Goal: Task Accomplishment & Management: Complete application form

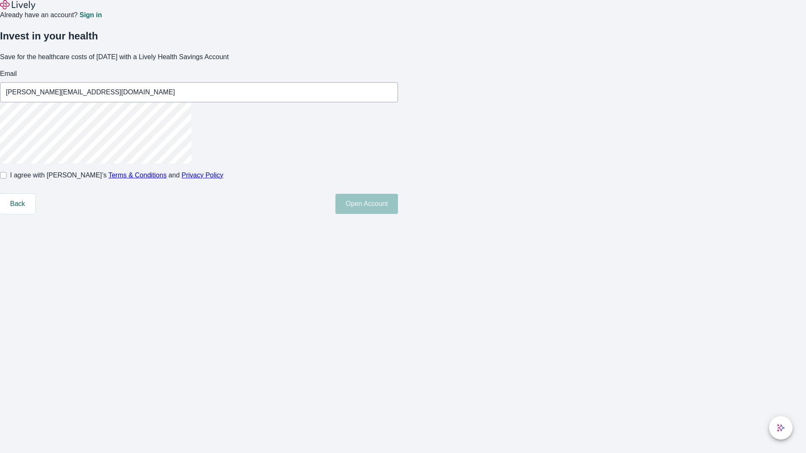
click at [7, 179] on input "I agree with Lively’s Terms & Conditions and Privacy Policy" at bounding box center [3, 175] width 7 height 7
checkbox input "true"
click at [398, 214] on button "Open Account" at bounding box center [366, 204] width 63 height 20
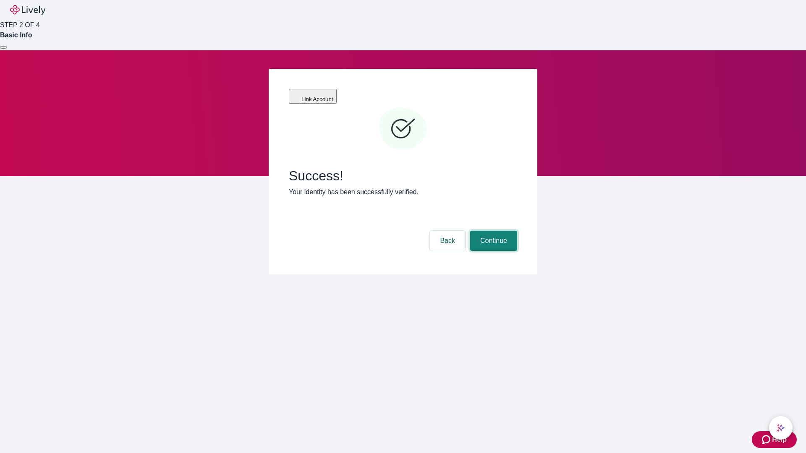
click at [492, 231] on button "Continue" at bounding box center [493, 241] width 47 height 20
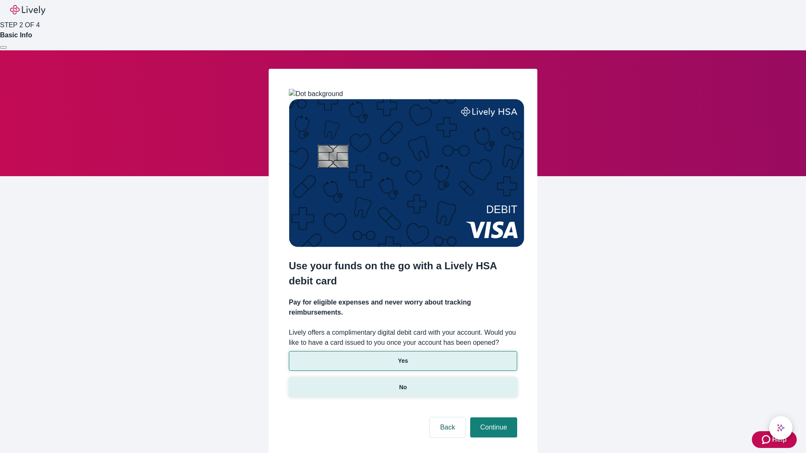
click at [402, 383] on p "No" at bounding box center [403, 387] width 8 height 9
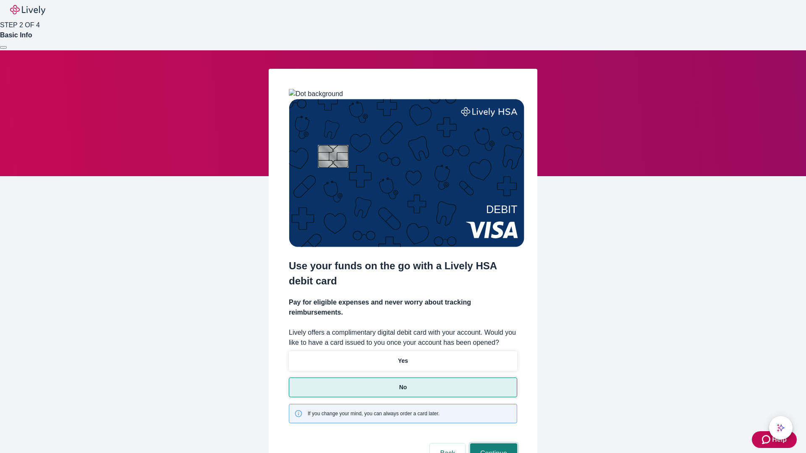
click at [492, 444] on button "Continue" at bounding box center [493, 454] width 47 height 20
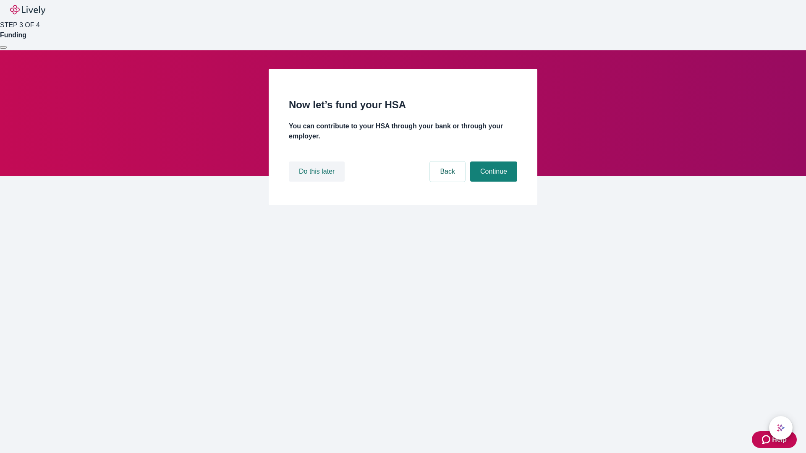
click at [318, 182] on button "Do this later" at bounding box center [317, 172] width 56 height 20
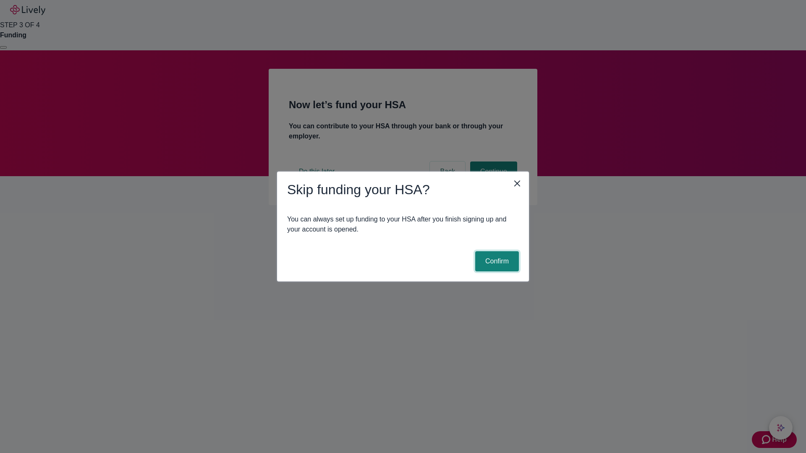
click at [496, 261] on button "Confirm" at bounding box center [497, 261] width 44 height 20
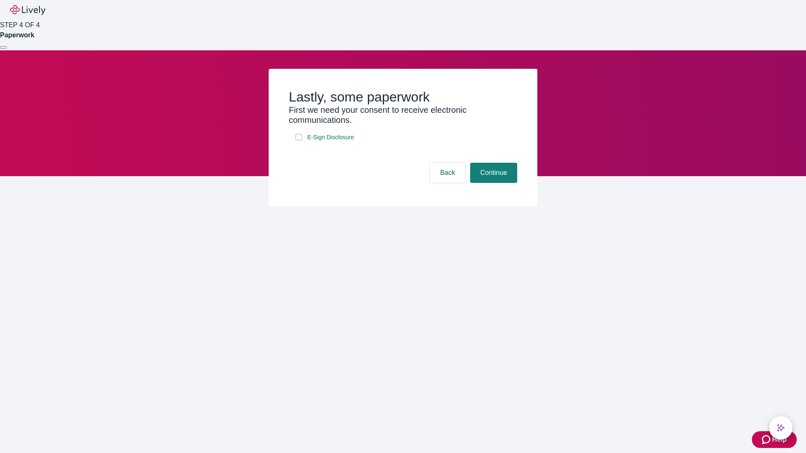
click at [299, 141] on input "E-Sign Disclosure" at bounding box center [298, 137] width 7 height 7
checkbox input "true"
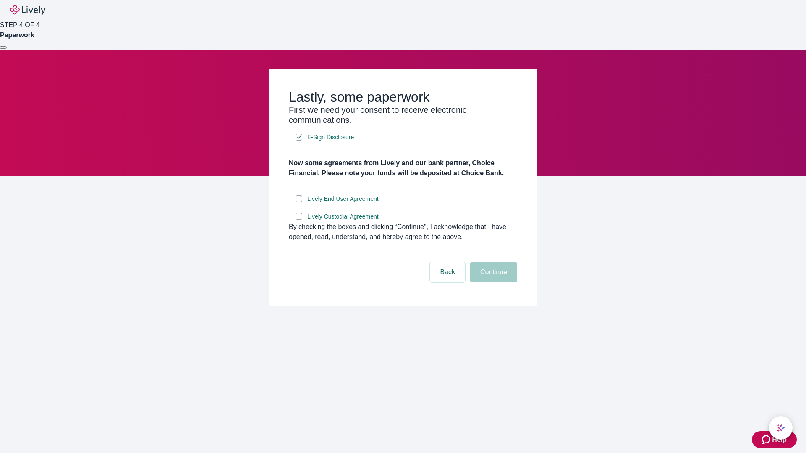
click at [299, 202] on input "Lively End User Agreement" at bounding box center [298, 199] width 7 height 7
checkbox input "true"
click at [299, 220] on input "Lively Custodial Agreement" at bounding box center [298, 216] width 7 height 7
checkbox input "true"
click at [492, 282] on button "Continue" at bounding box center [493, 272] width 47 height 20
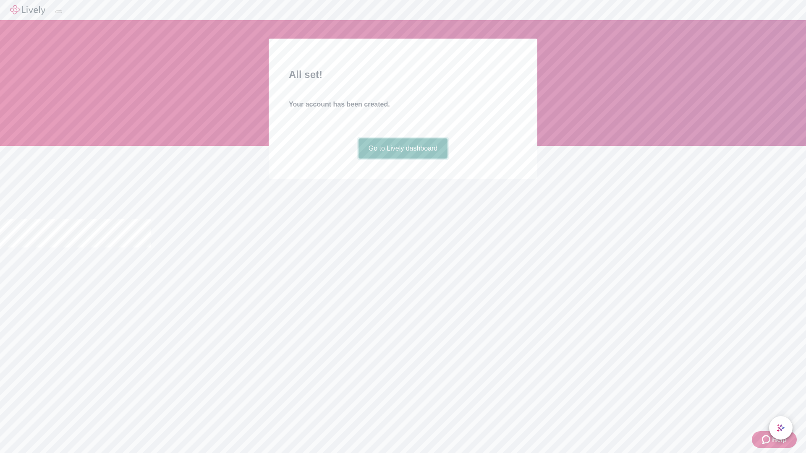
click at [402, 159] on link "Go to Lively dashboard" at bounding box center [402, 148] width 89 height 20
